Goal: Transaction & Acquisition: Purchase product/service

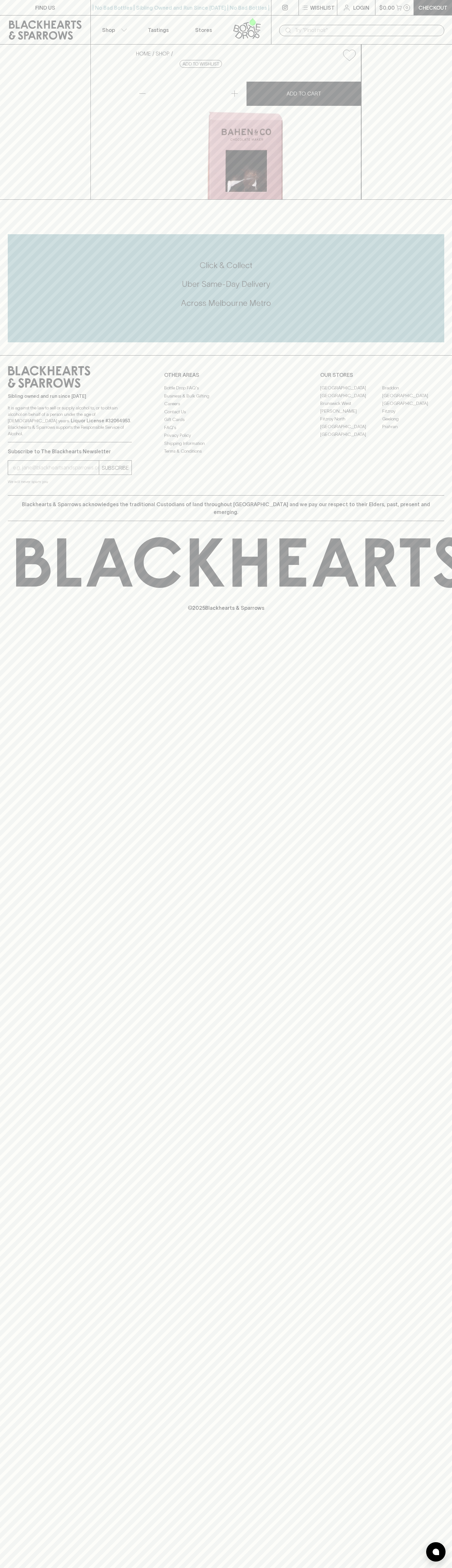
click at [431, 1307] on div "FIND US | No Bad Bottles | Sibling Owned and Run Since 2006 | No Bad Bottles | …" at bounding box center [226, 784] width 452 height 1568
click at [89, 1567] on html "FIND US | No Bad Bottles | Sibling Owned and Run Since 2006 | No Bad Bottles | …" at bounding box center [226, 784] width 452 height 1568
click at [13, 1495] on div "FIND US | No Bad Bottles | Sibling Owned and Run Since 2006 | No Bad Bottles | …" at bounding box center [226, 784] width 452 height 1568
